Goal: Task Accomplishment & Management: Manage account settings

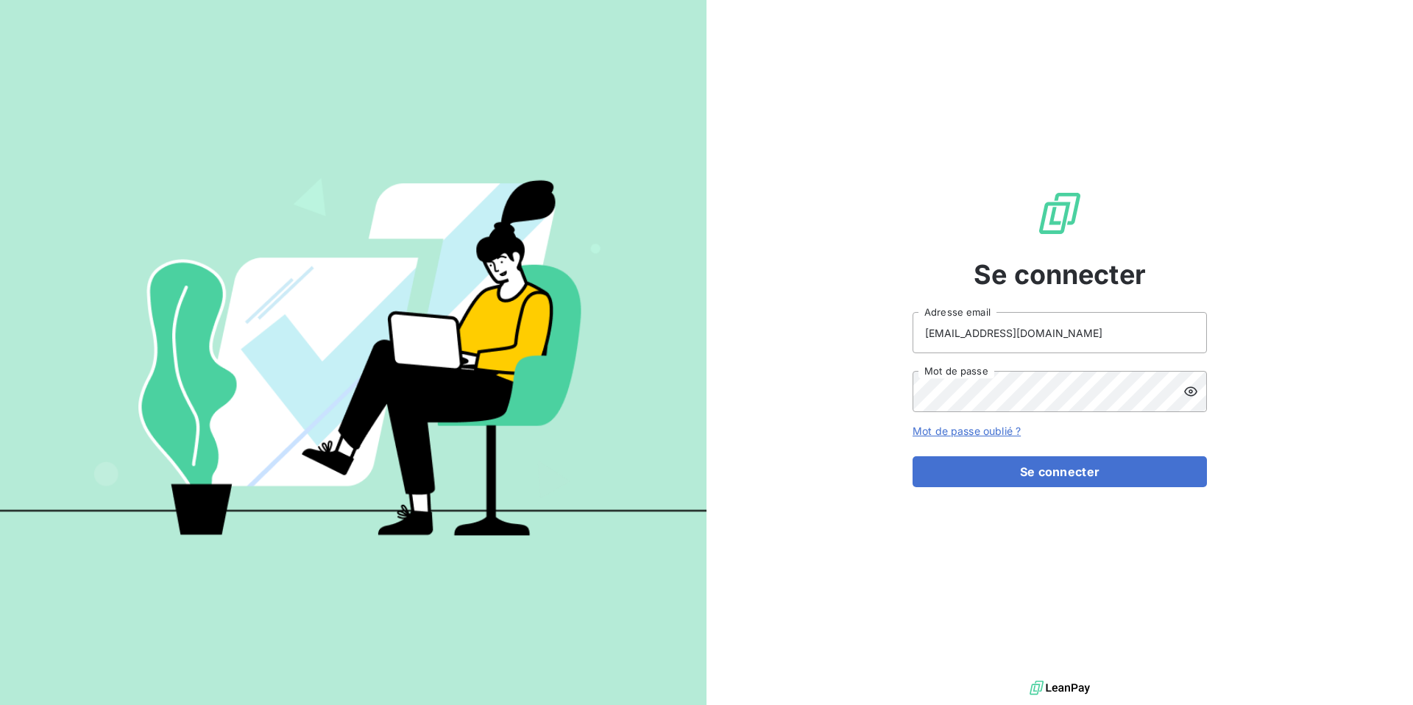
type input "[EMAIL_ADDRESS][DOMAIN_NAME]"
click at [1029, 470] on button "Se connecter" at bounding box center [1060, 471] width 294 height 31
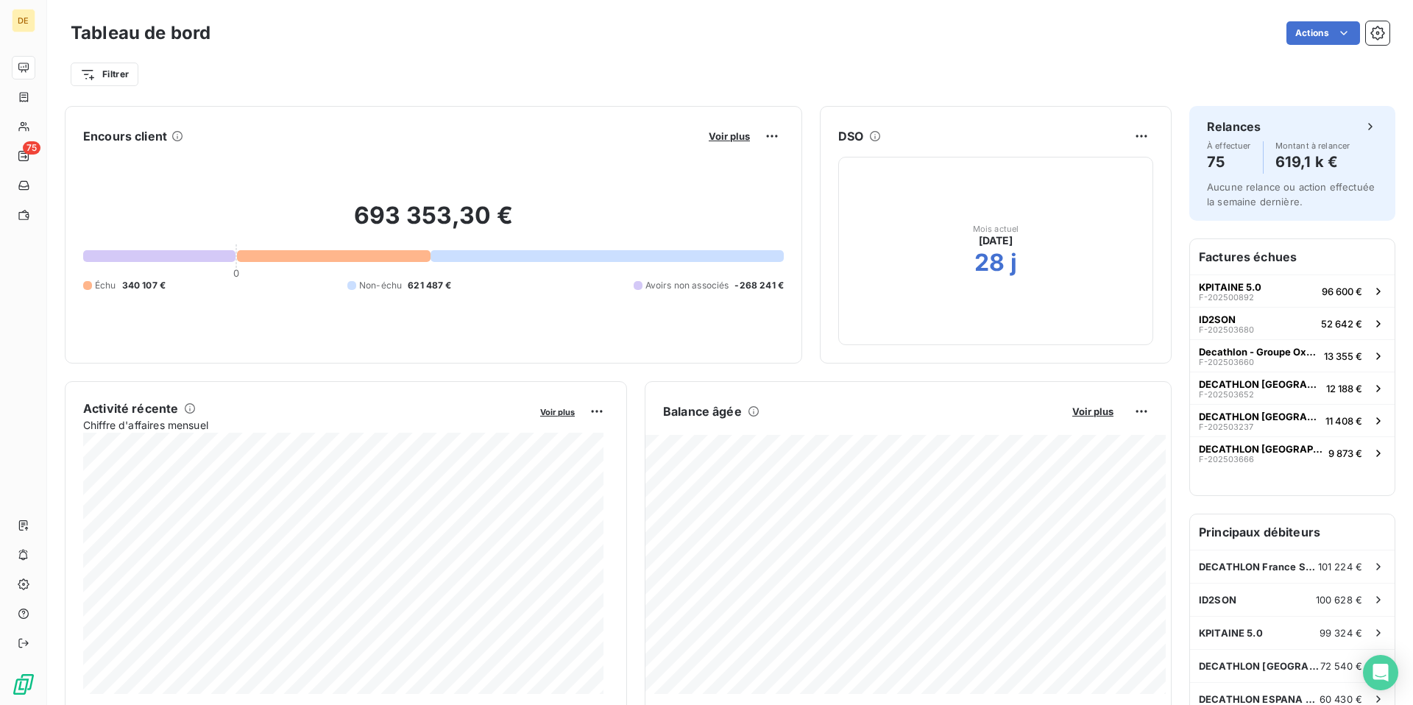
click at [321, 262] on div "693 353,30 € 0 Échu 340 107 € Non-échu 621 487 € Avoirs non associés -268 241 €" at bounding box center [433, 246] width 701 height 197
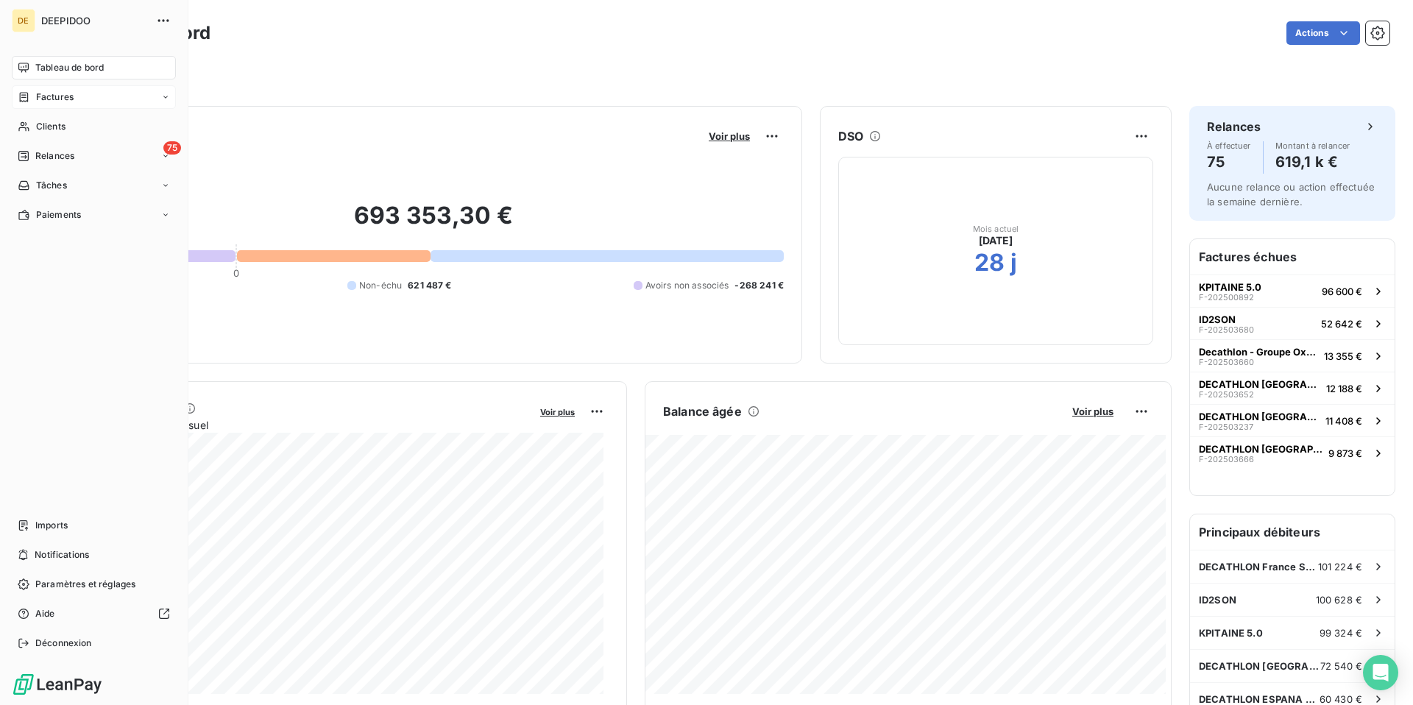
click at [82, 91] on div "Factures" at bounding box center [94, 97] width 164 height 24
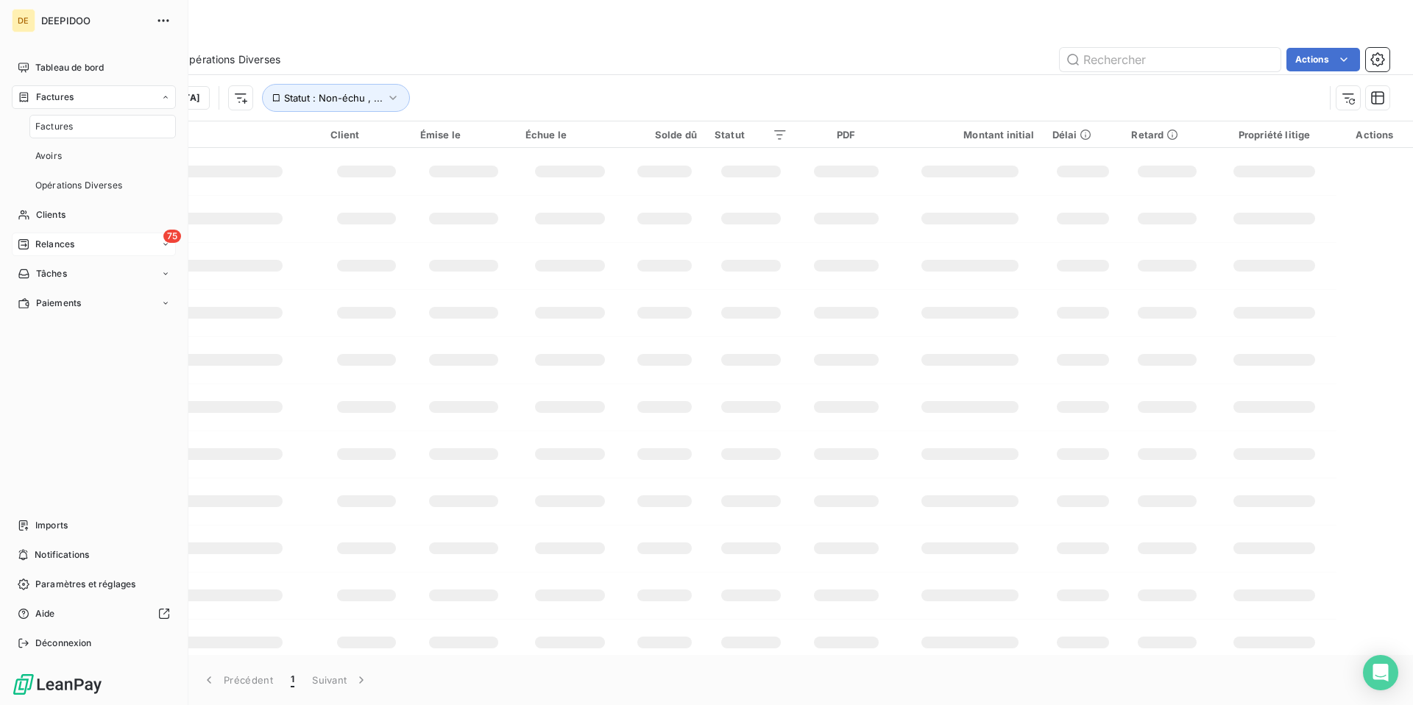
click at [85, 234] on div "75 Relances" at bounding box center [94, 245] width 164 height 24
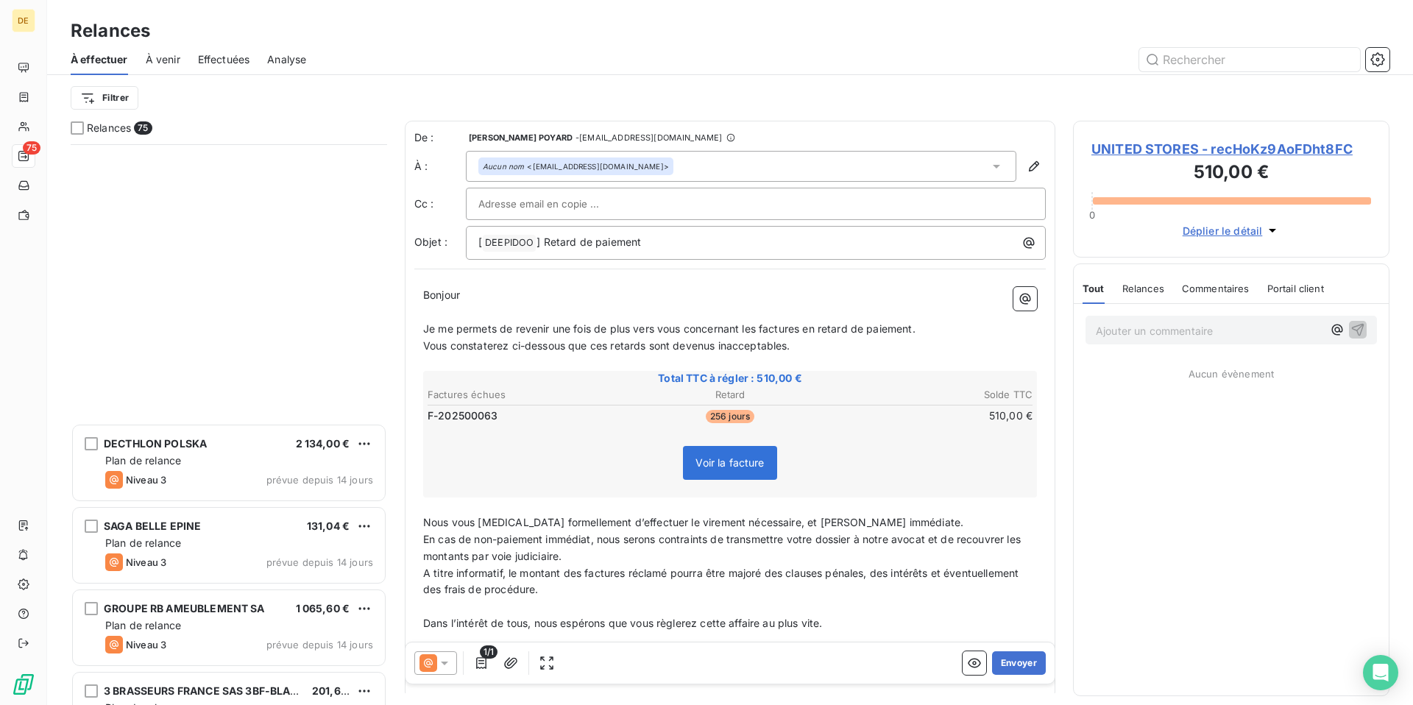
scroll to position [3905, 0]
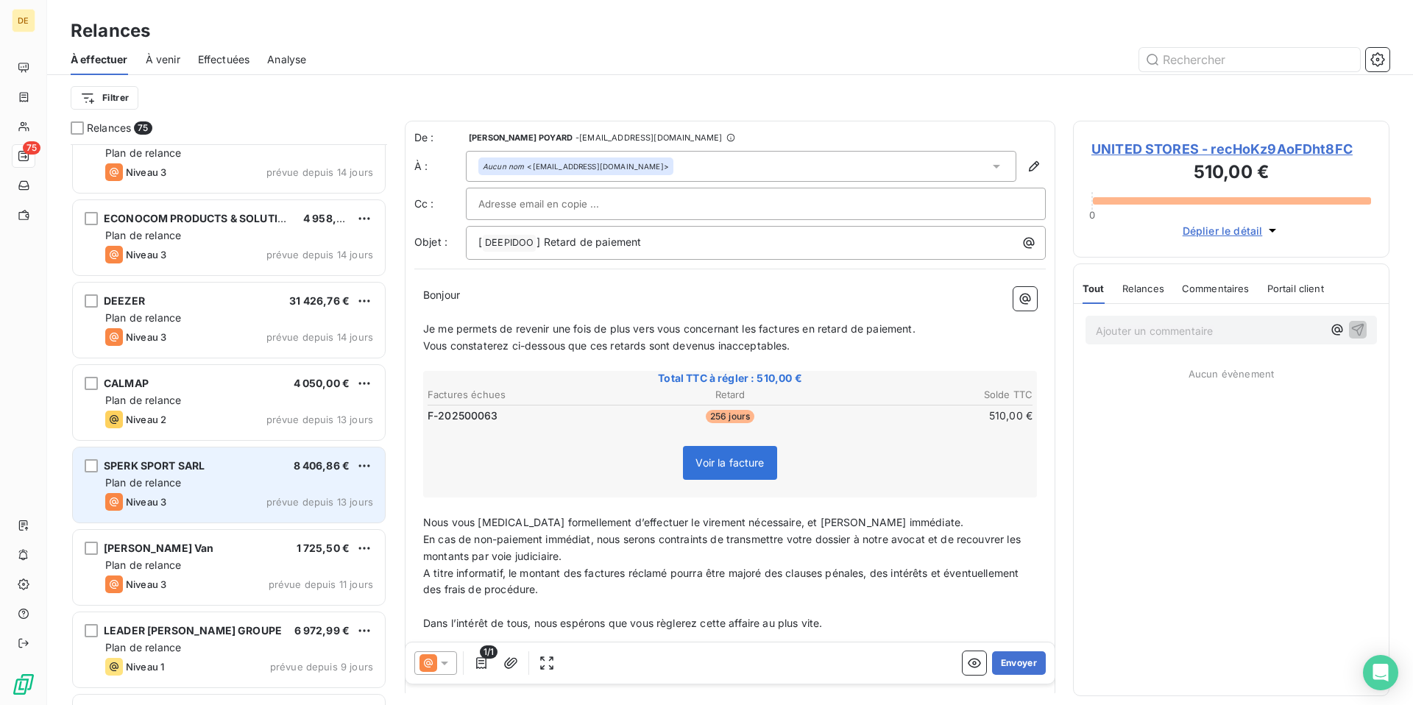
click at [127, 465] on span "SPERK SPORT SARL" at bounding box center [154, 465] width 101 height 13
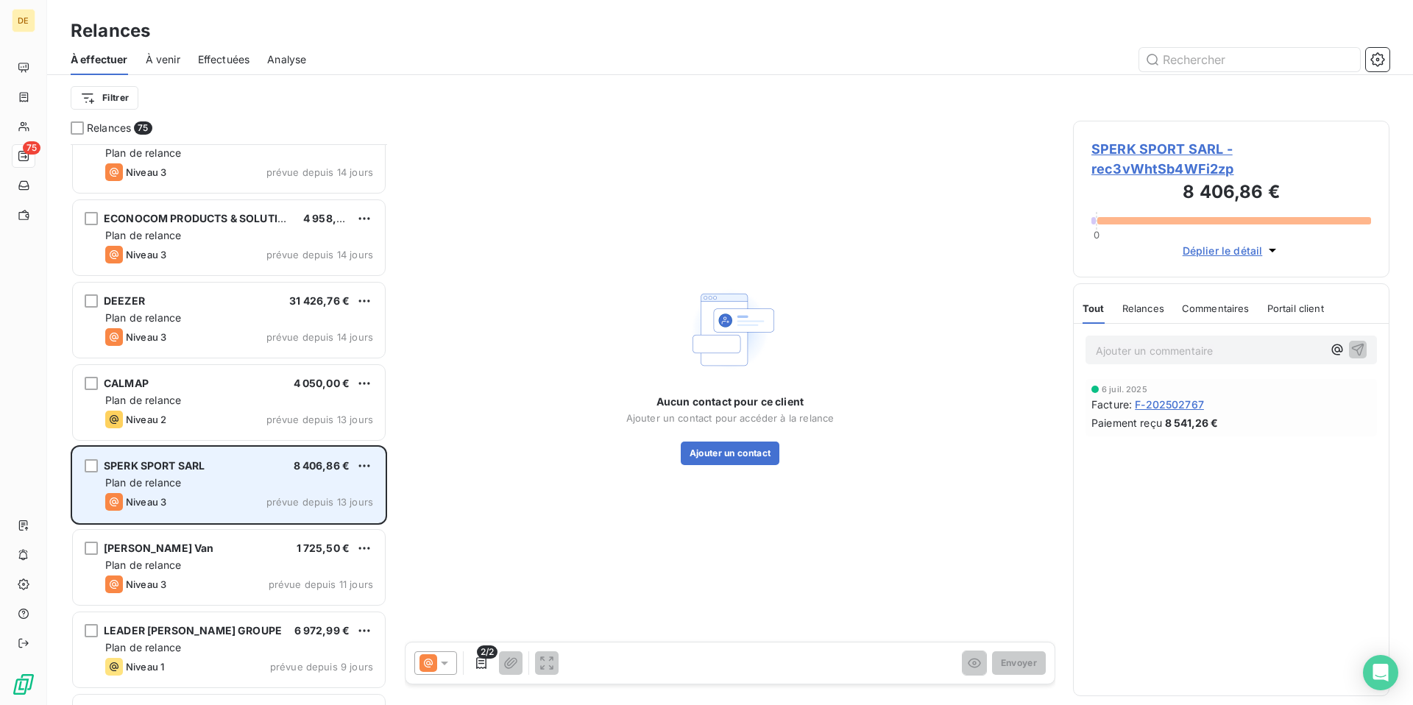
click at [161, 462] on span "SPERK SPORT SARL" at bounding box center [154, 465] width 101 height 13
click at [88, 465] on div "grid" at bounding box center [91, 465] width 13 height 13
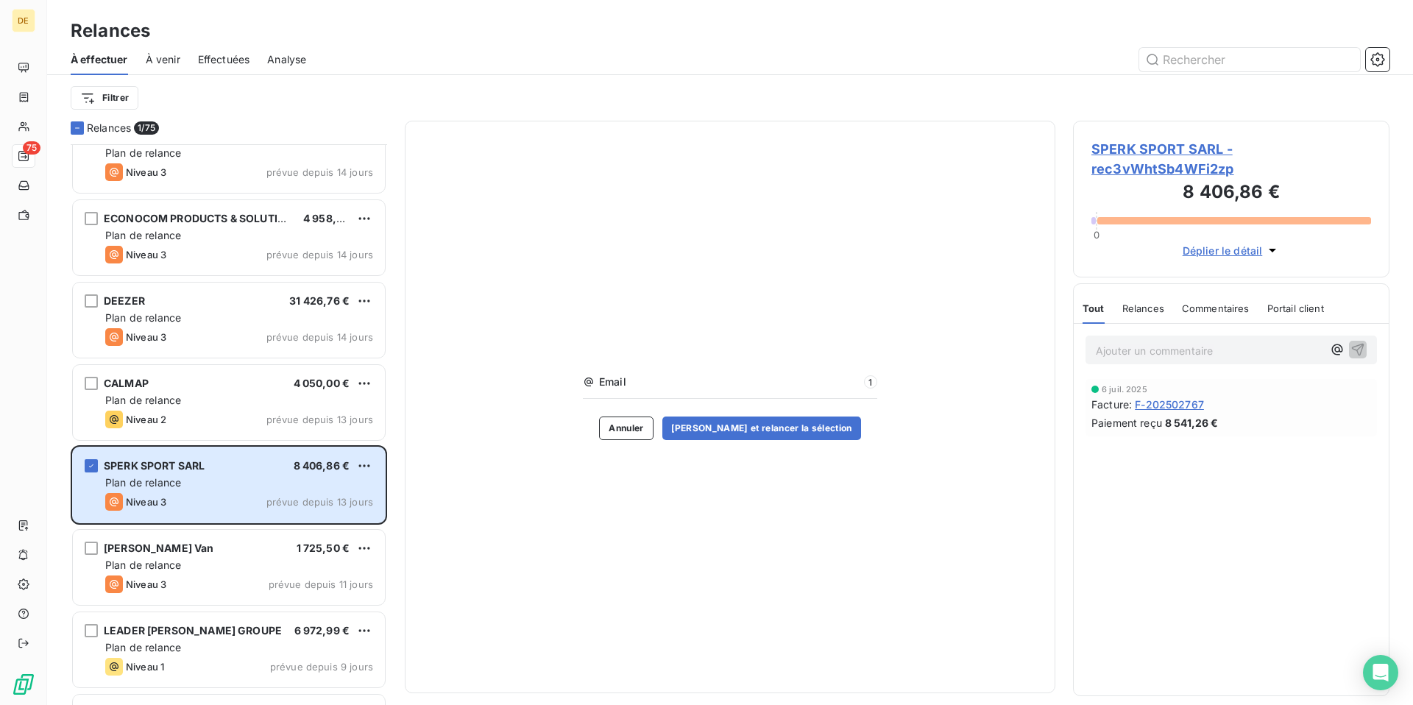
click at [746, 392] on div "Email 1" at bounding box center [730, 387] width 294 height 24
click at [629, 425] on button "Annuler" at bounding box center [626, 429] width 54 height 24
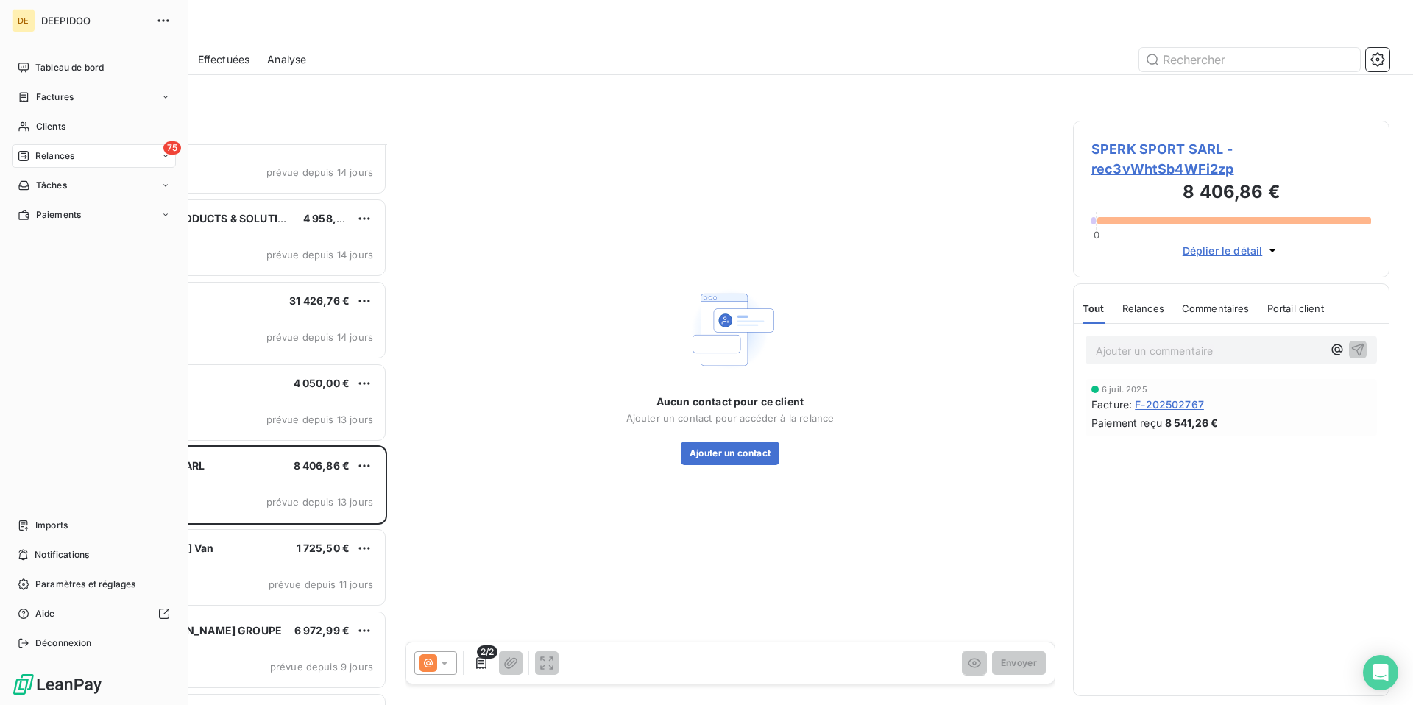
click at [66, 159] on span "Relances" at bounding box center [54, 155] width 39 height 13
click at [82, 182] on span "À effectuer" at bounding box center [59, 185] width 48 height 13
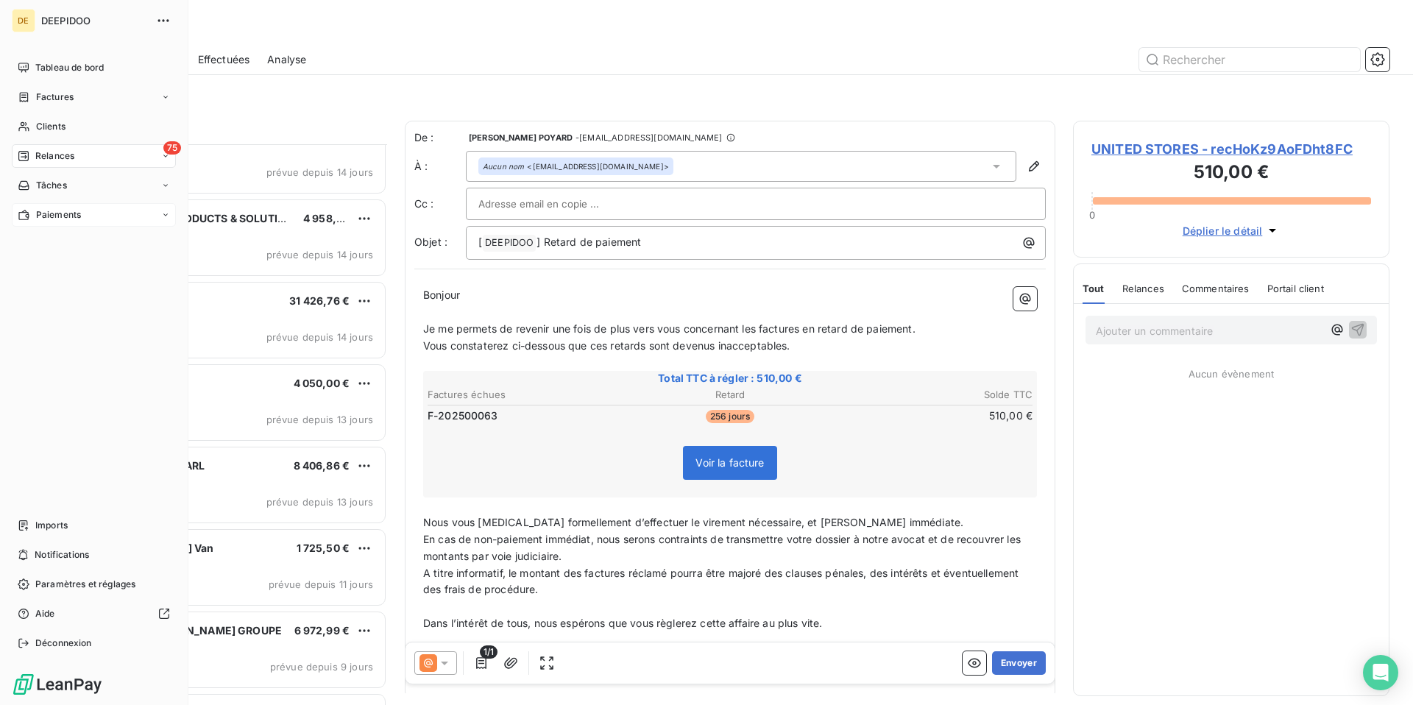
click at [35, 213] on div "Paiements" at bounding box center [49, 214] width 63 height 13
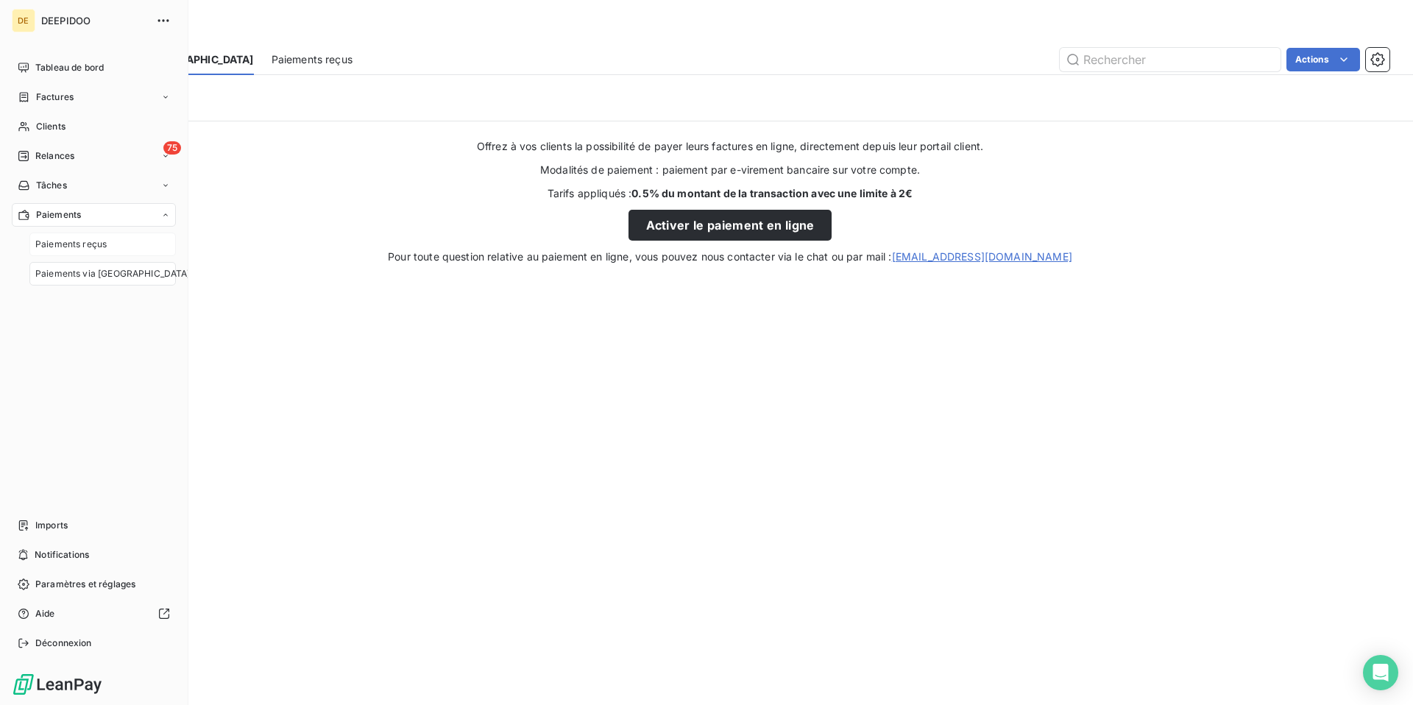
click at [69, 243] on span "Paiements reçus" at bounding box center [70, 244] width 71 height 13
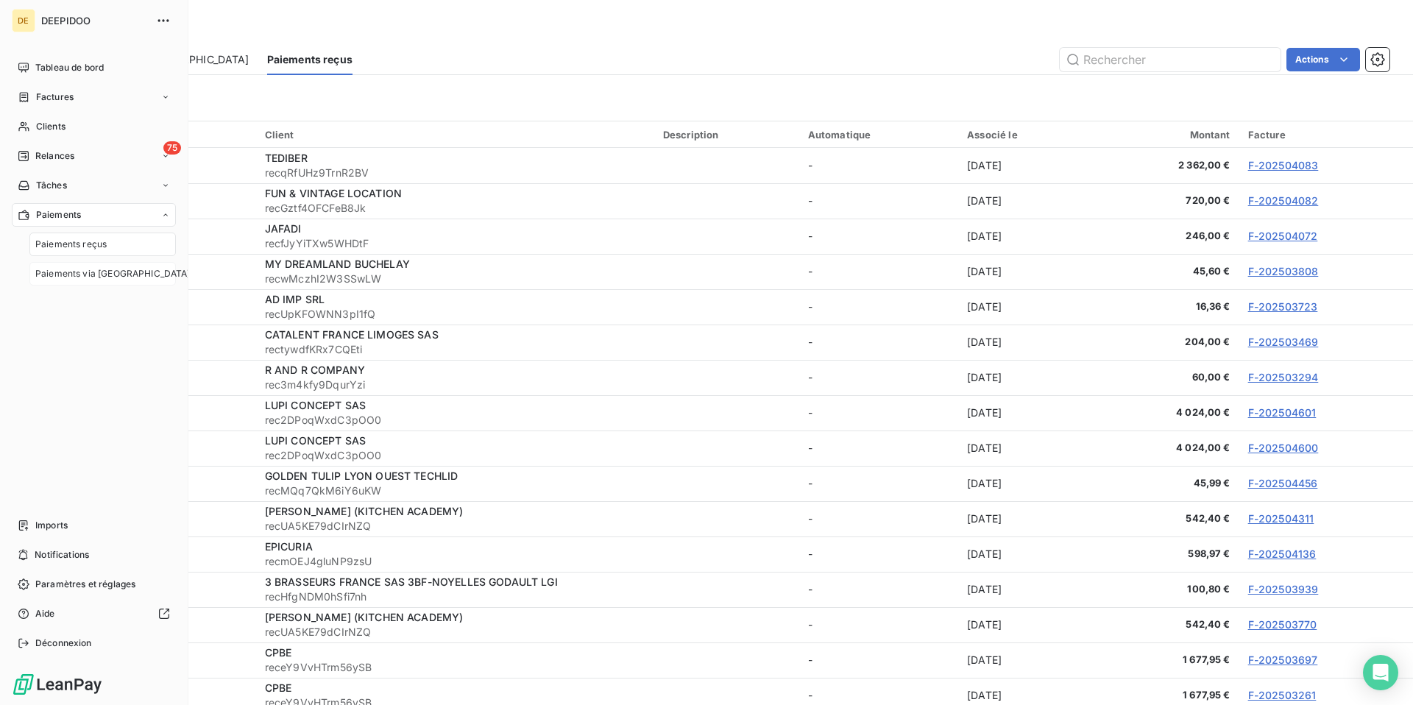
click at [113, 272] on span "Paiements via [GEOGRAPHIC_DATA]" at bounding box center [112, 273] width 155 height 13
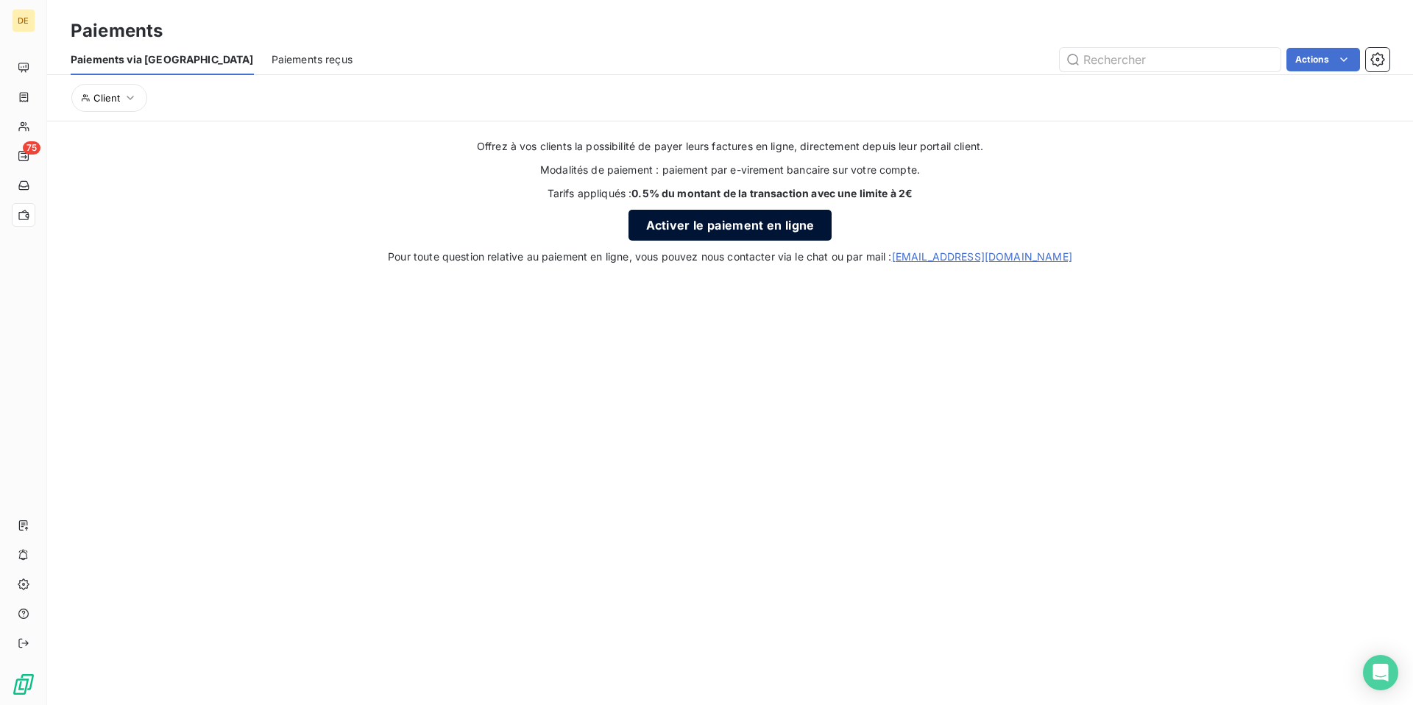
click at [703, 223] on button "Activer le paiement en ligne" at bounding box center [731, 225] width 204 height 31
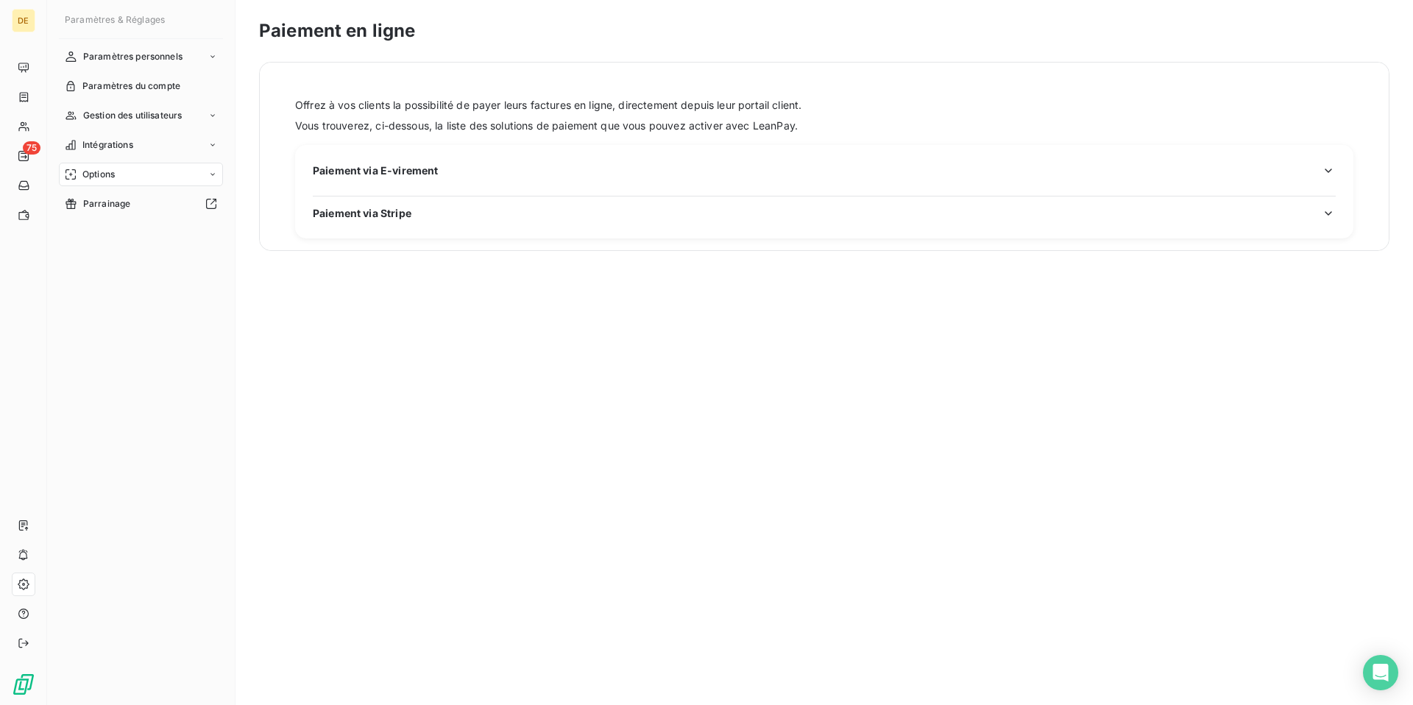
click at [593, 216] on div "Paiement via Stripe" at bounding box center [824, 212] width 1023 height 15
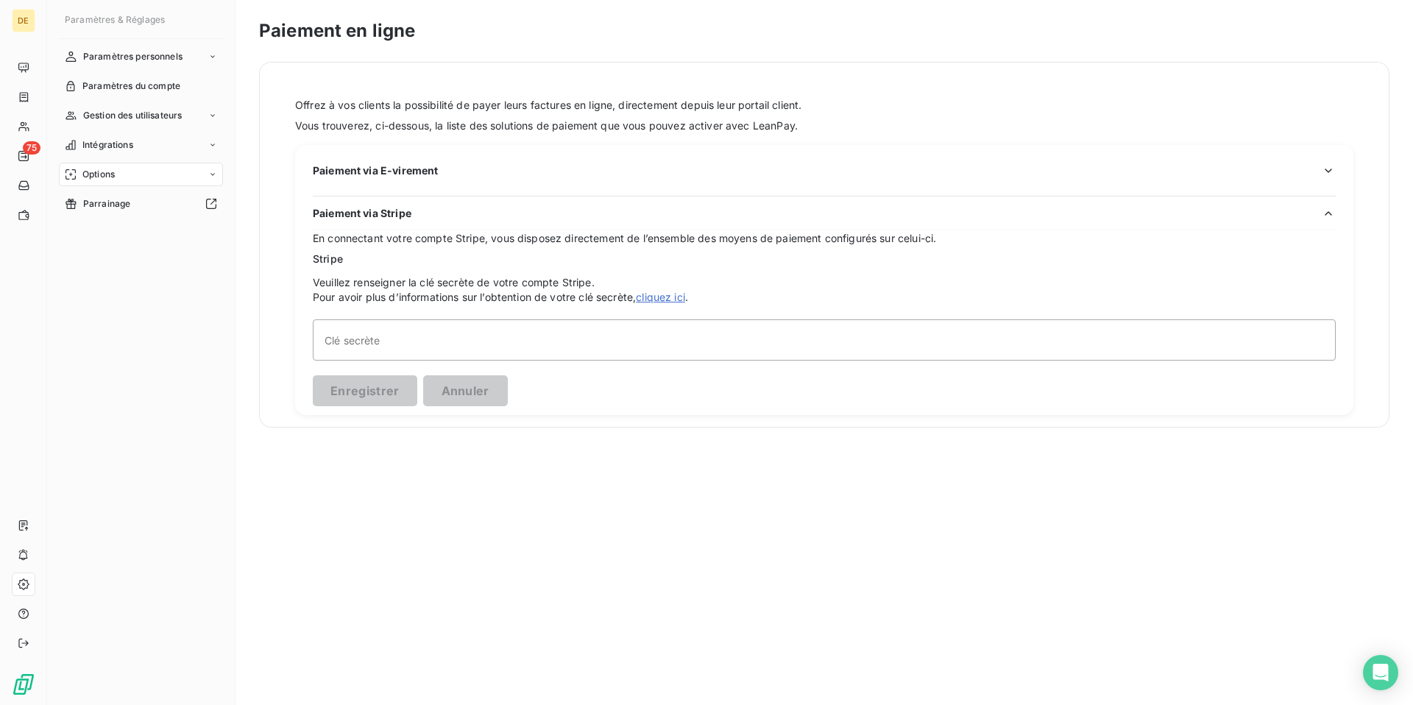
click at [593, 179] on h3 "Paiement via E-virement" at bounding box center [824, 175] width 1023 height 24
click at [514, 179] on h3 "Paiement via E-virement" at bounding box center [824, 175] width 1023 height 24
click at [1329, 172] on icon "button" at bounding box center [1328, 170] width 15 height 15
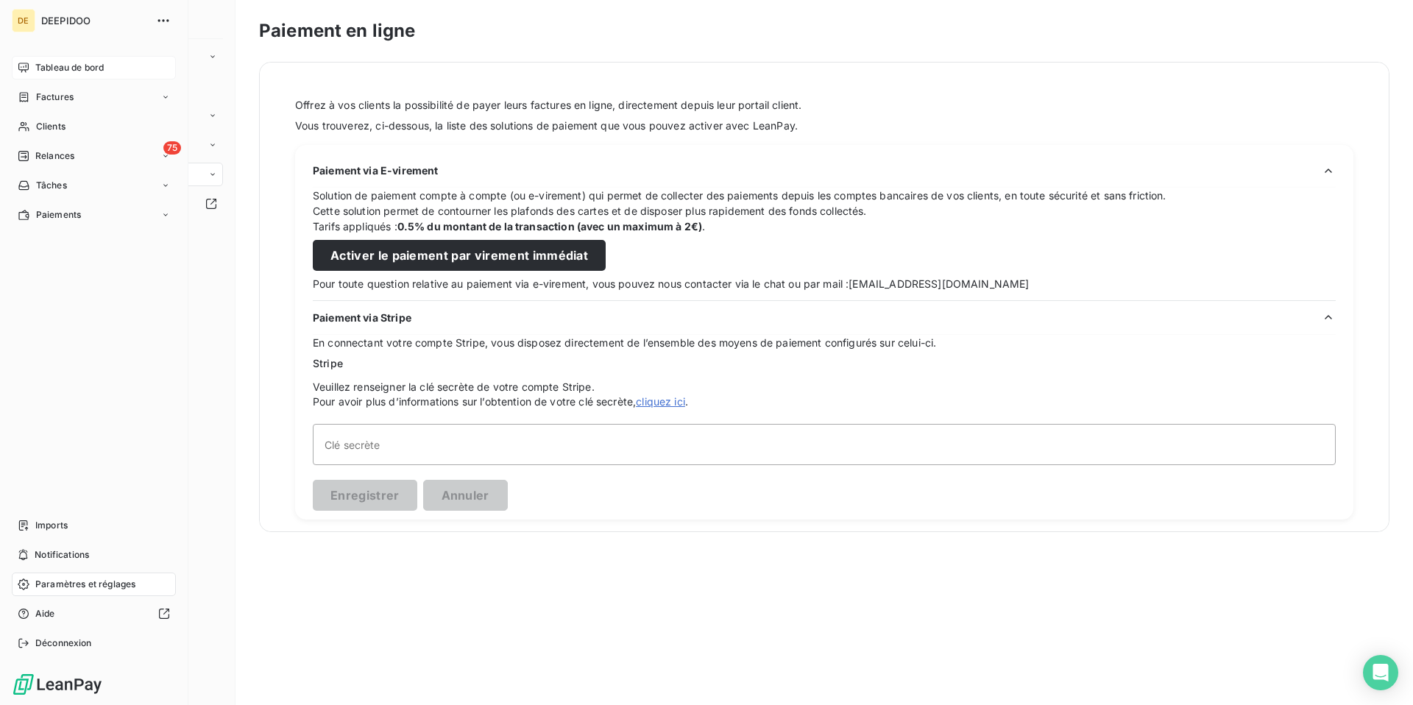
click at [30, 78] on div "Tableau de bord" at bounding box center [94, 68] width 164 height 24
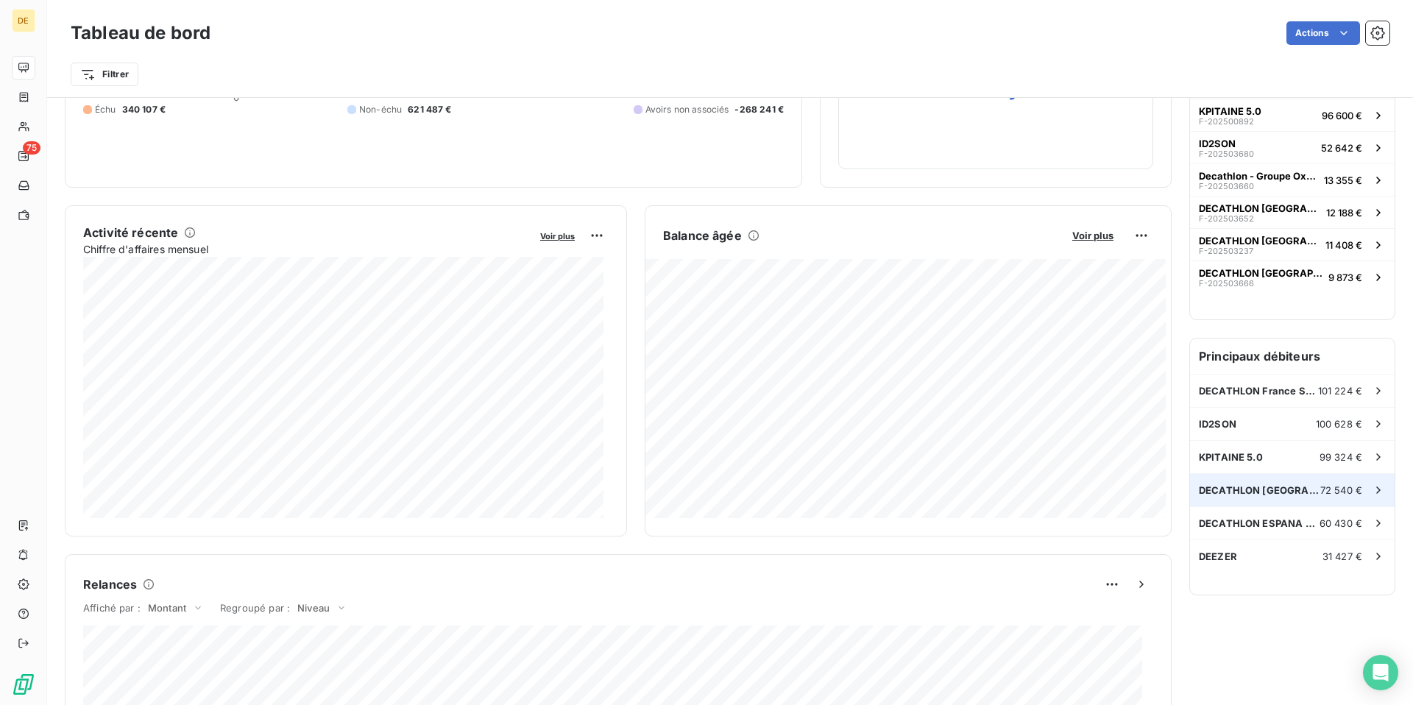
scroll to position [188, 0]
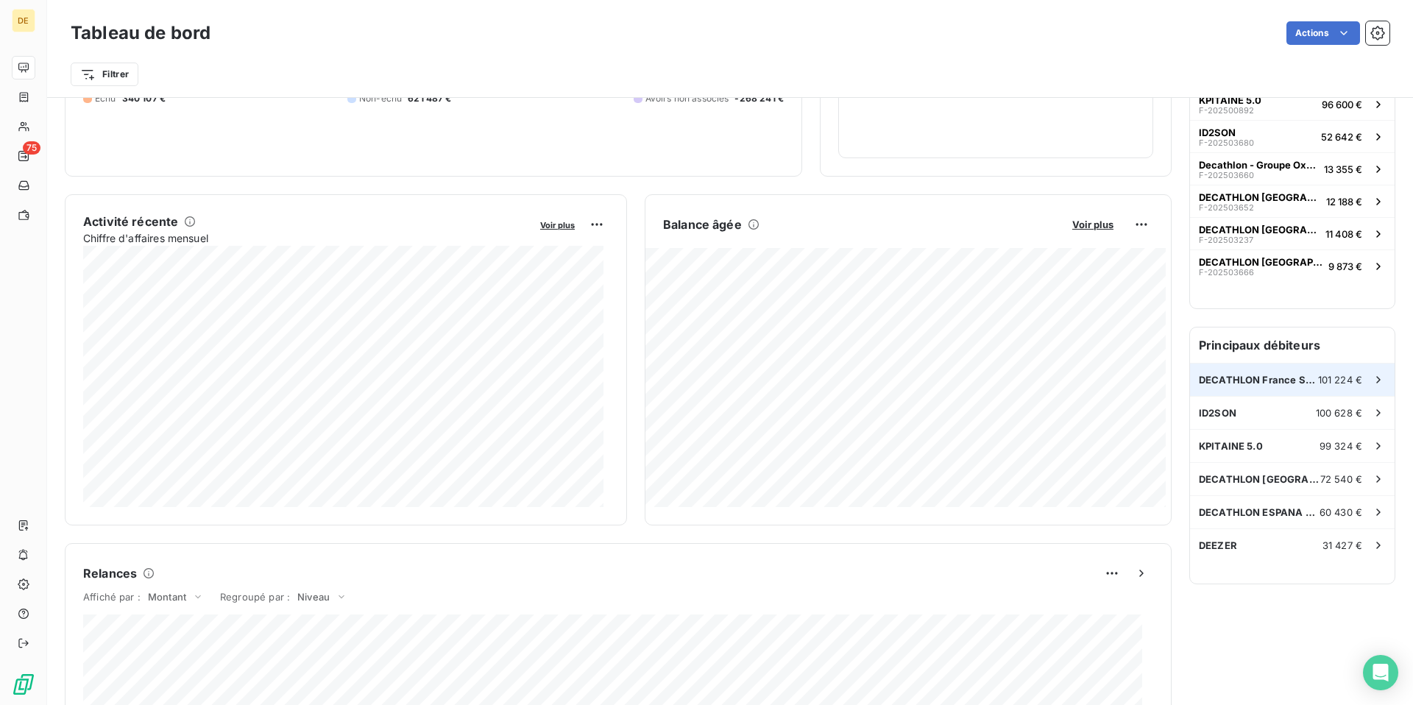
click at [1344, 385] on span "101 224 €" at bounding box center [1340, 380] width 44 height 12
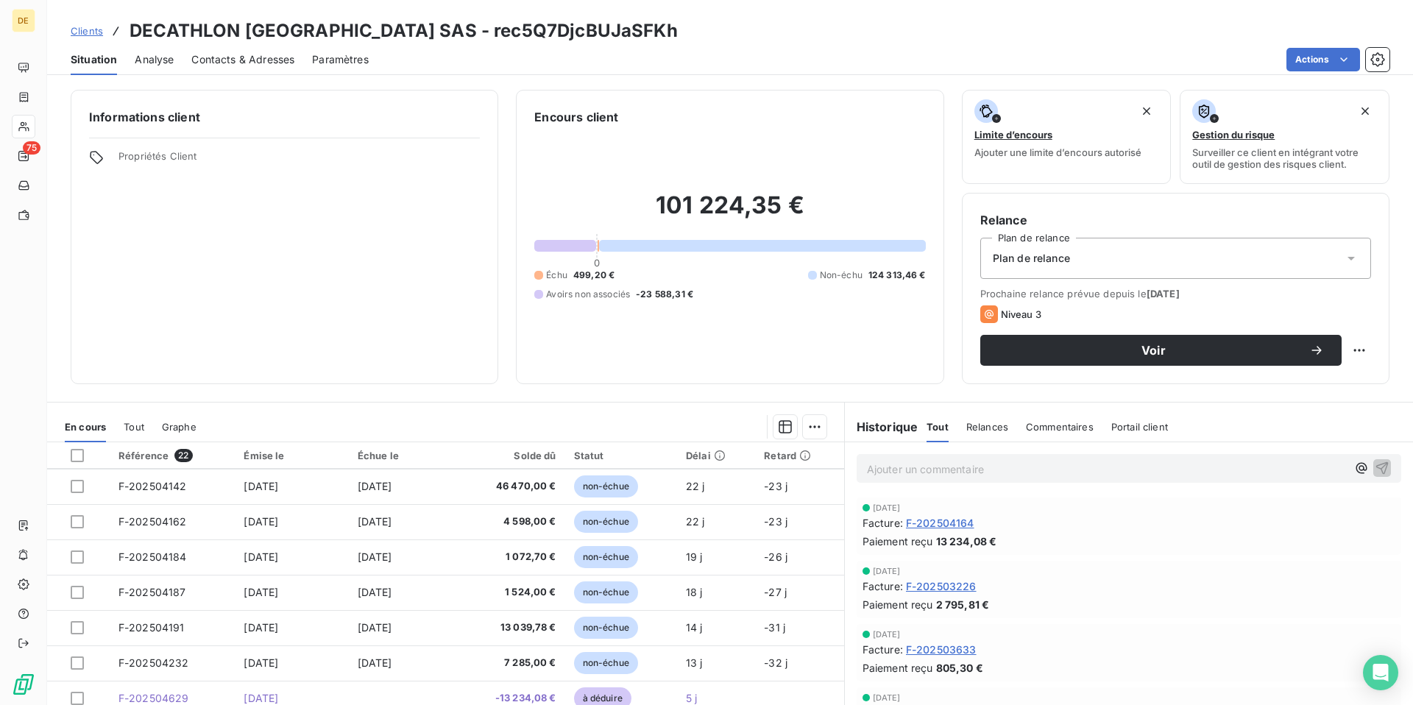
click at [264, 66] on span "Contacts & Adresses" at bounding box center [242, 59] width 103 height 15
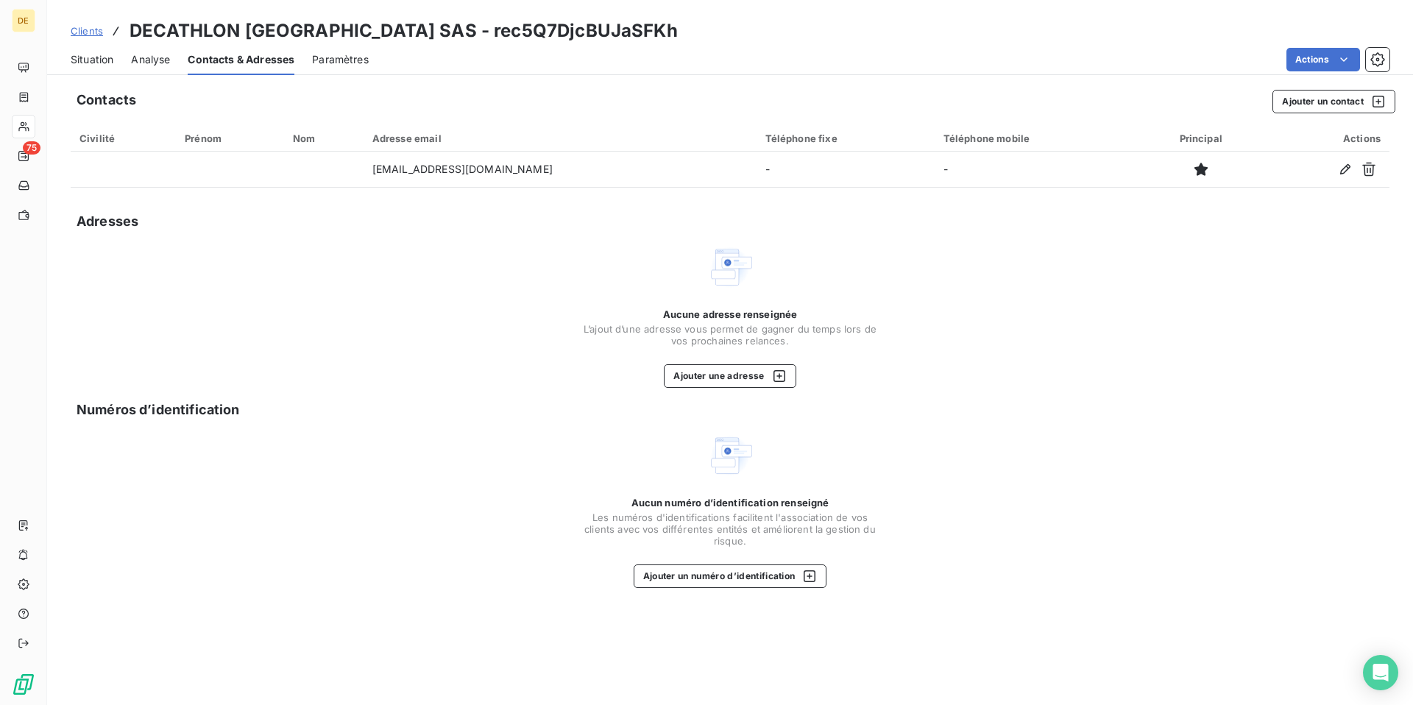
click at [105, 68] on div "Situation" at bounding box center [92, 59] width 43 height 31
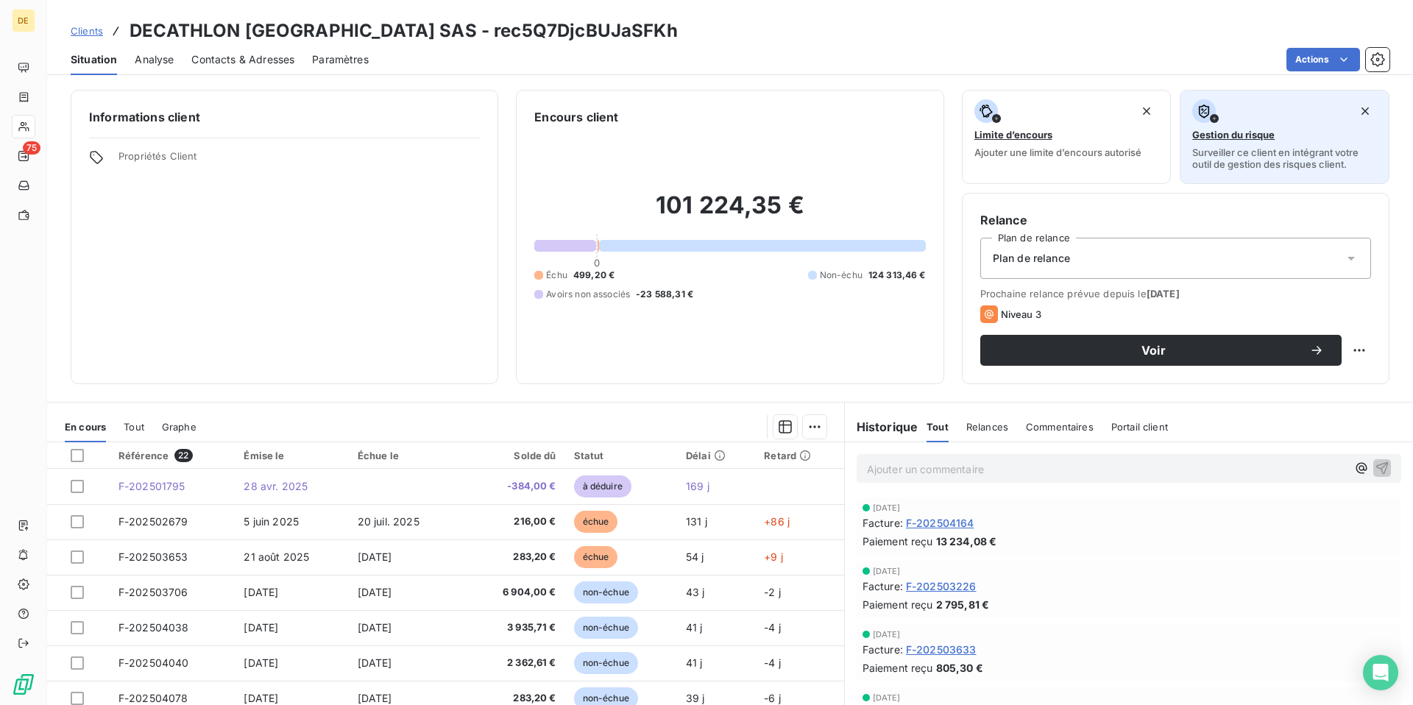
click at [1333, 127] on div "Gestion du risque Surveiller ce client en intégrant votre outil de gestion des …" at bounding box center [1285, 134] width 185 height 71
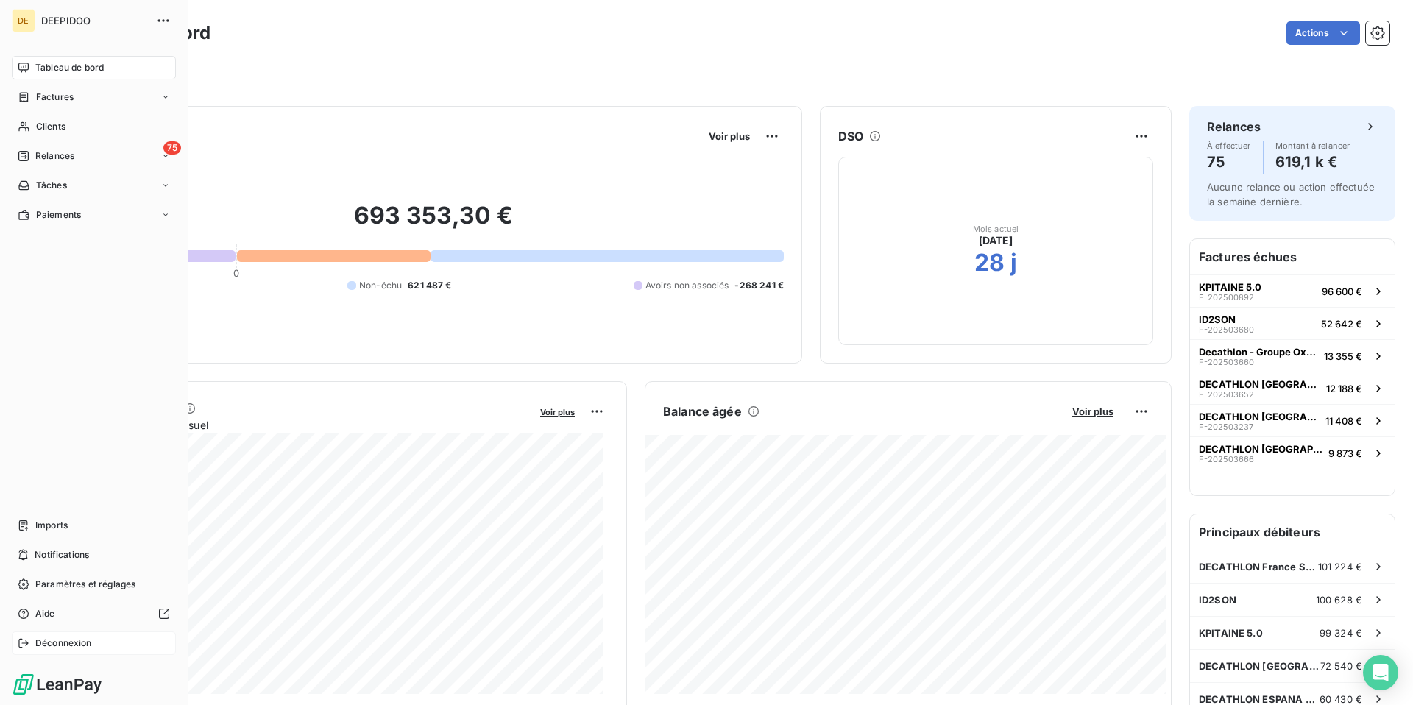
click at [91, 640] on span "Déconnexion" at bounding box center [63, 643] width 57 height 13
